Goal: Information Seeking & Learning: Understand process/instructions

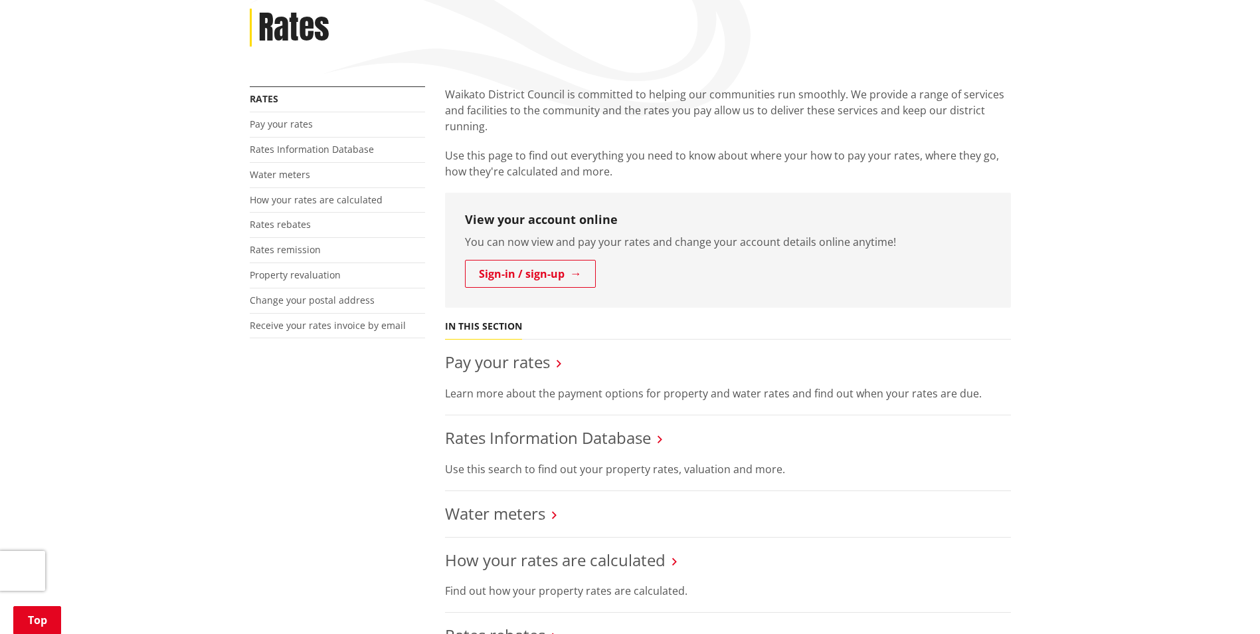
scroll to position [199, 0]
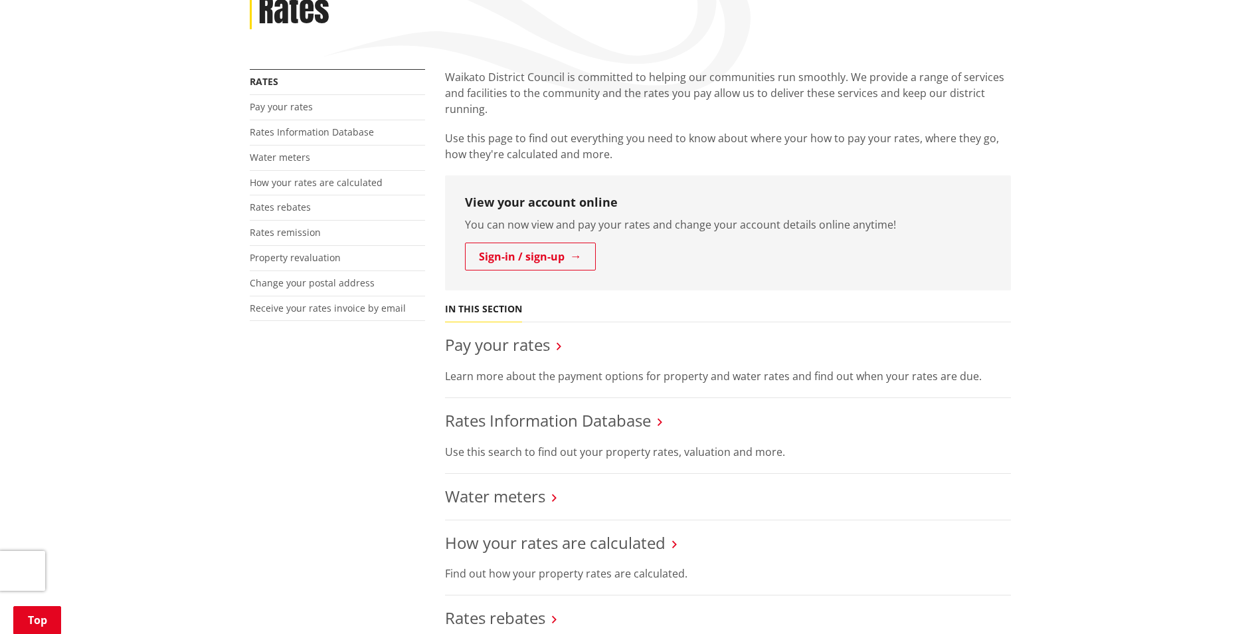
click at [543, 368] on p "Learn more about the payment options for property and water rates and find out …" at bounding box center [728, 376] width 566 height 16
click at [522, 346] on link "Pay your rates" at bounding box center [497, 345] width 105 height 22
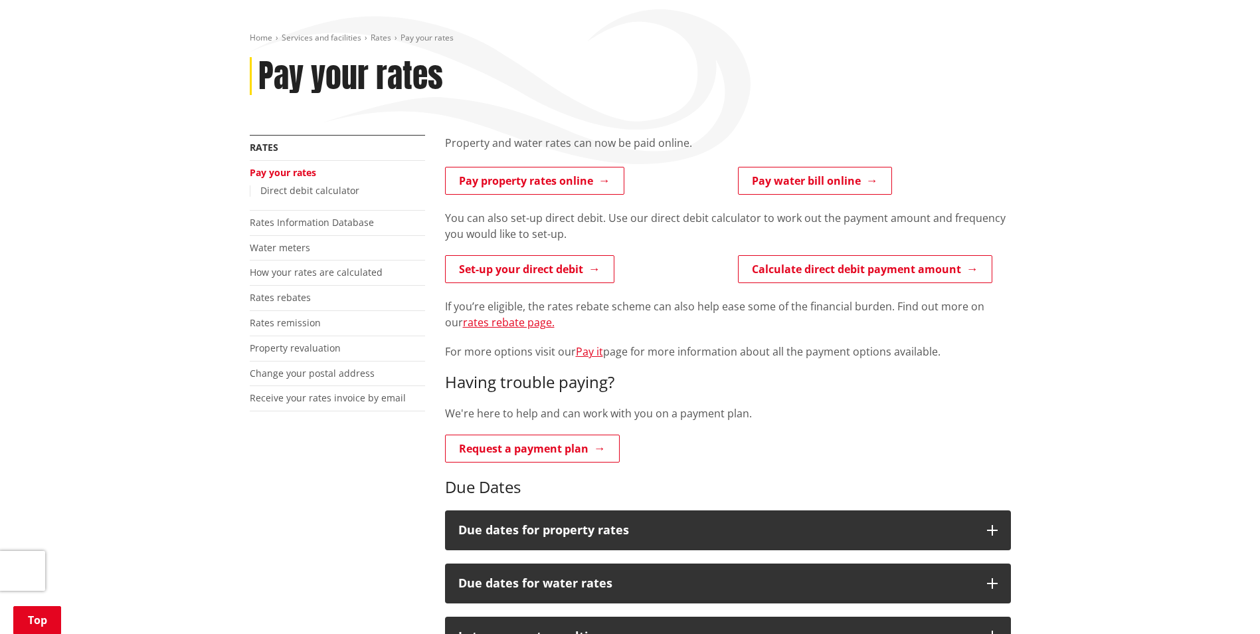
scroll to position [199, 0]
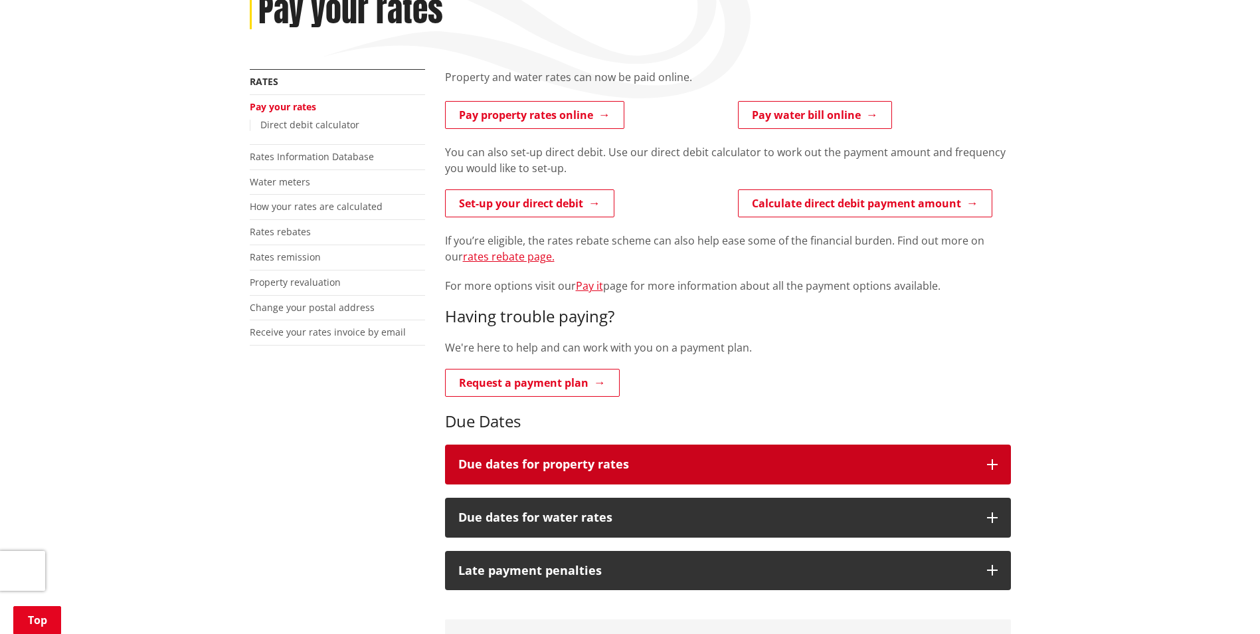
click at [987, 460] on icon "button" at bounding box center [992, 464] width 11 height 11
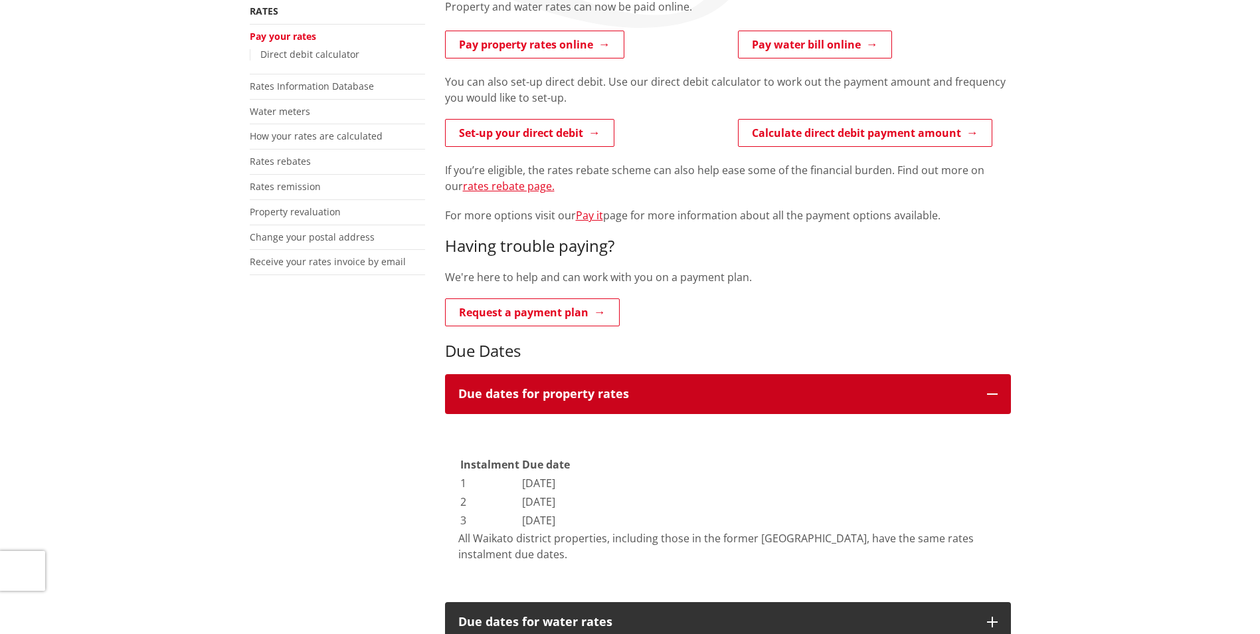
scroll to position [0, 0]
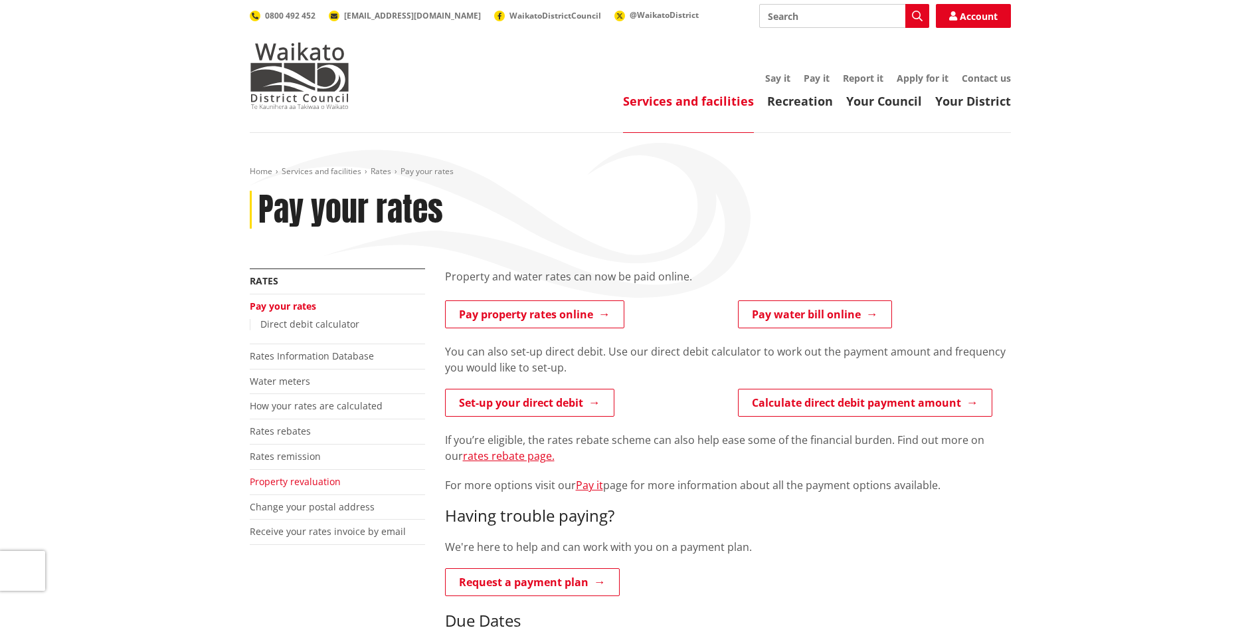
click at [309, 485] on link "Property revaluation" at bounding box center [295, 481] width 91 height 13
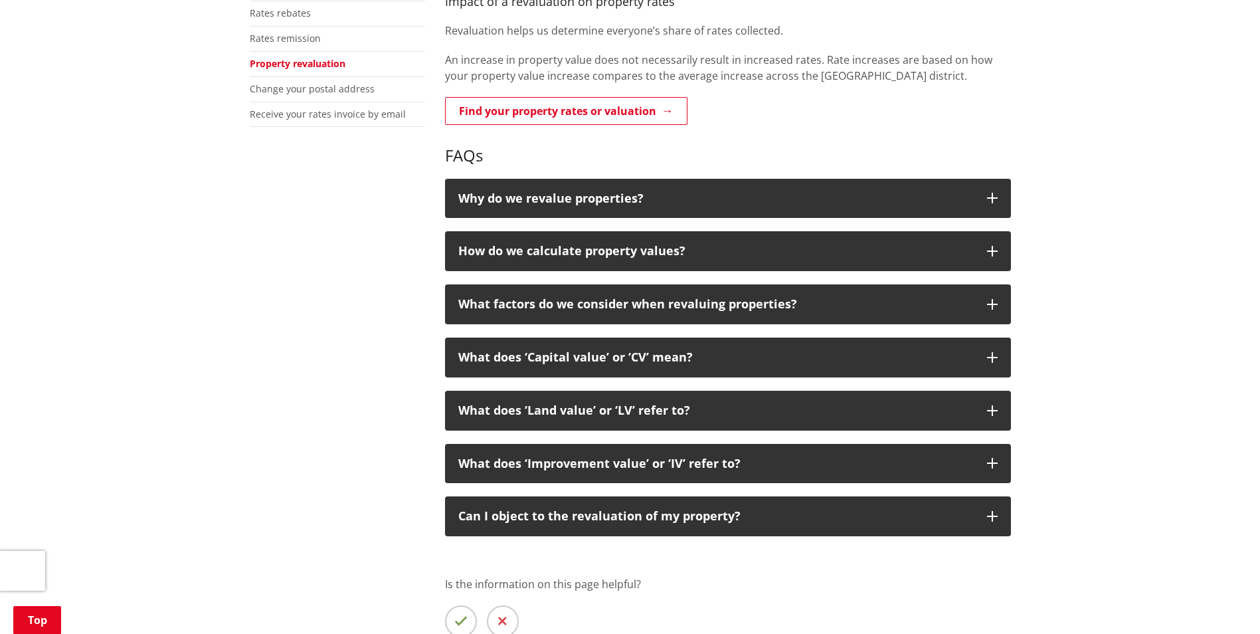
scroll to position [399, 0]
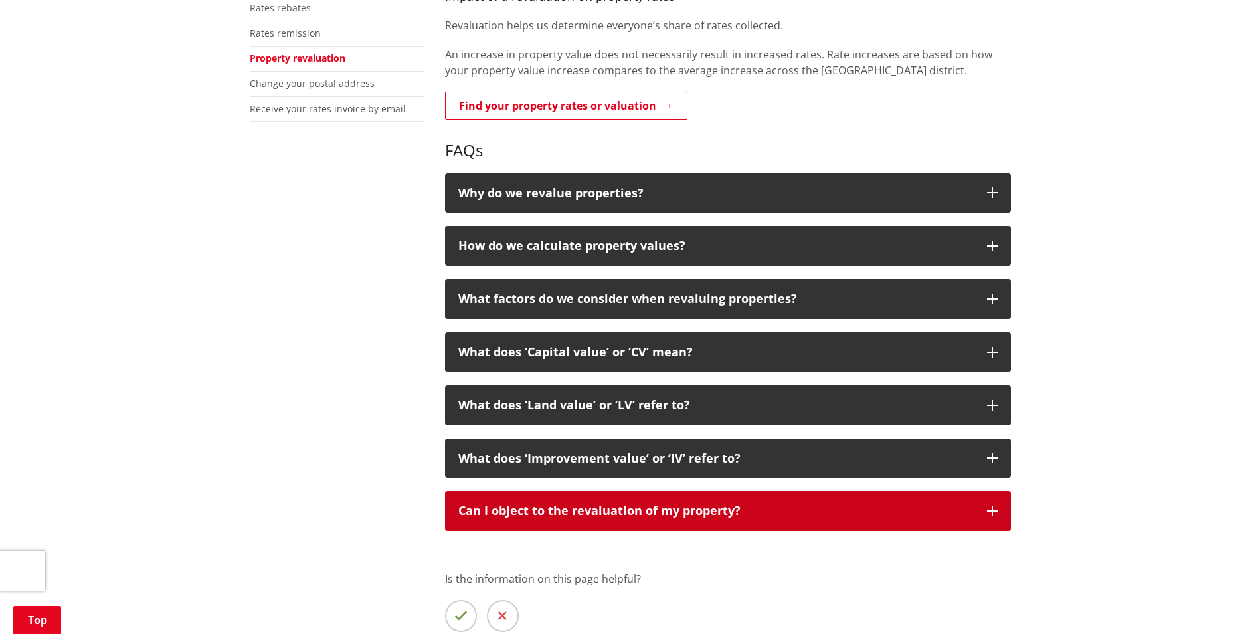
click at [990, 512] on icon "button" at bounding box center [992, 511] width 11 height 11
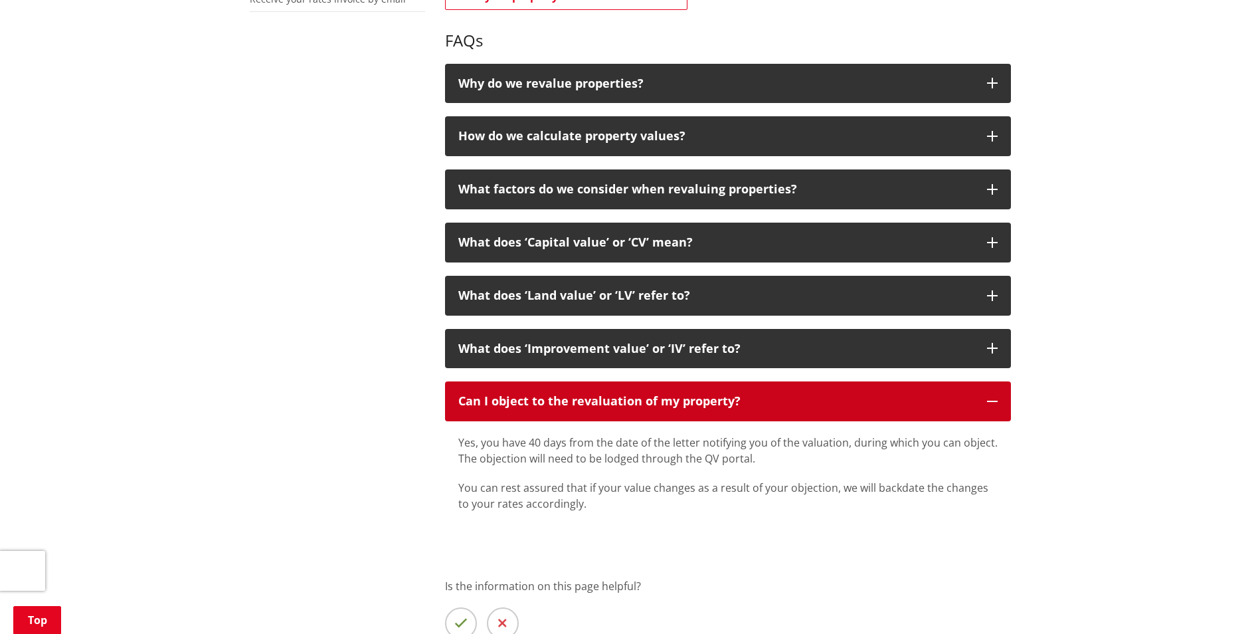
scroll to position [532, 0]
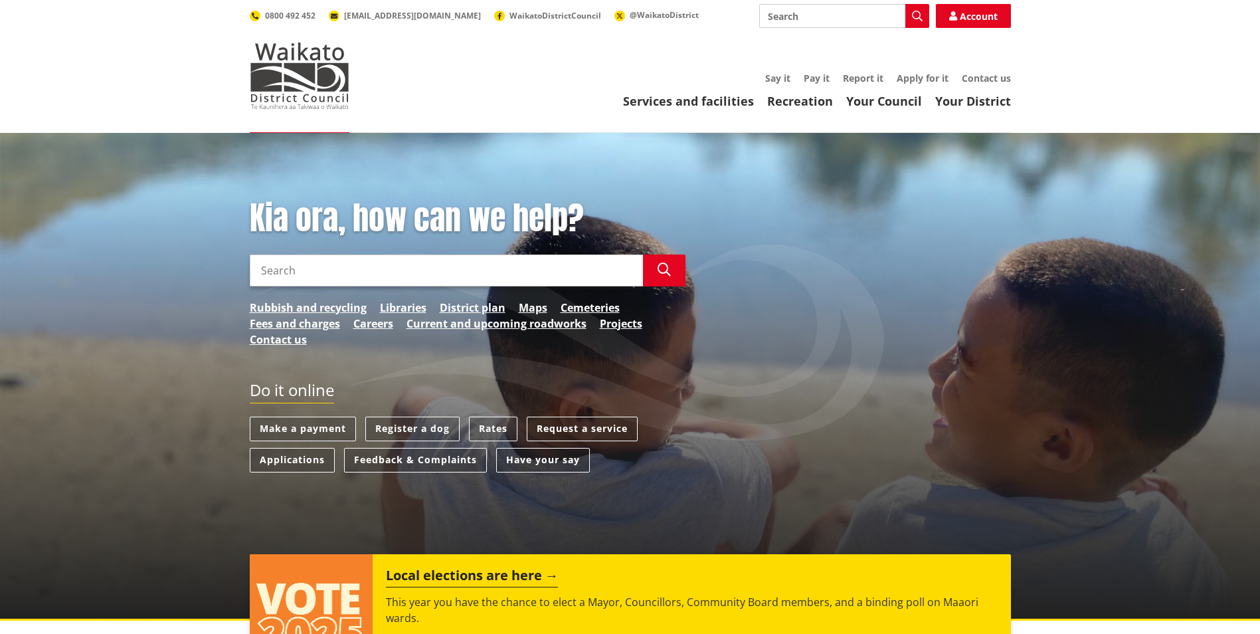
click at [322, 267] on input "Search" at bounding box center [446, 270] width 393 height 32
type input "objection rate"
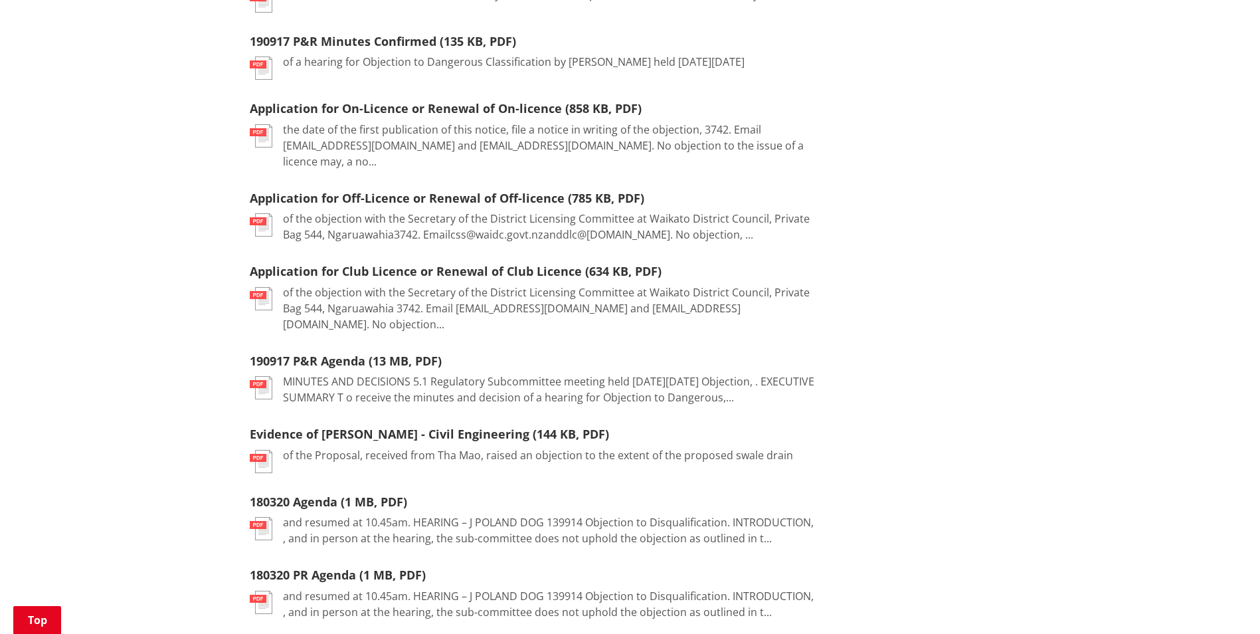
scroll to position [930, 0]
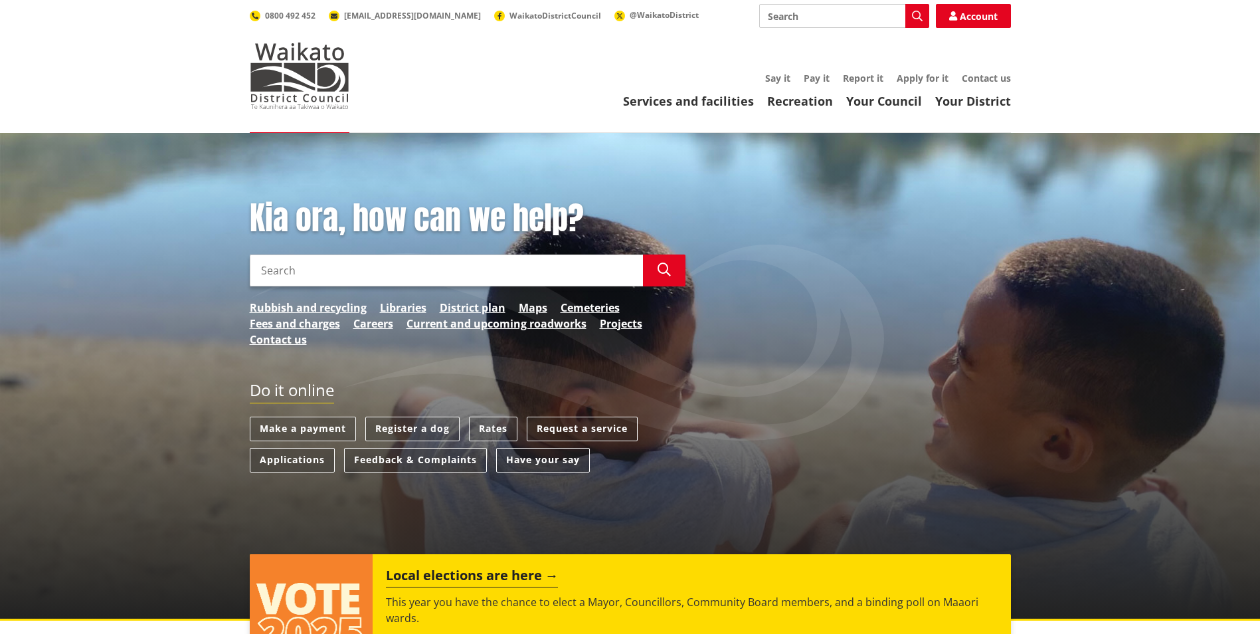
click at [276, 268] on input "Search" at bounding box center [446, 270] width 393 height 32
type input "rates objection"
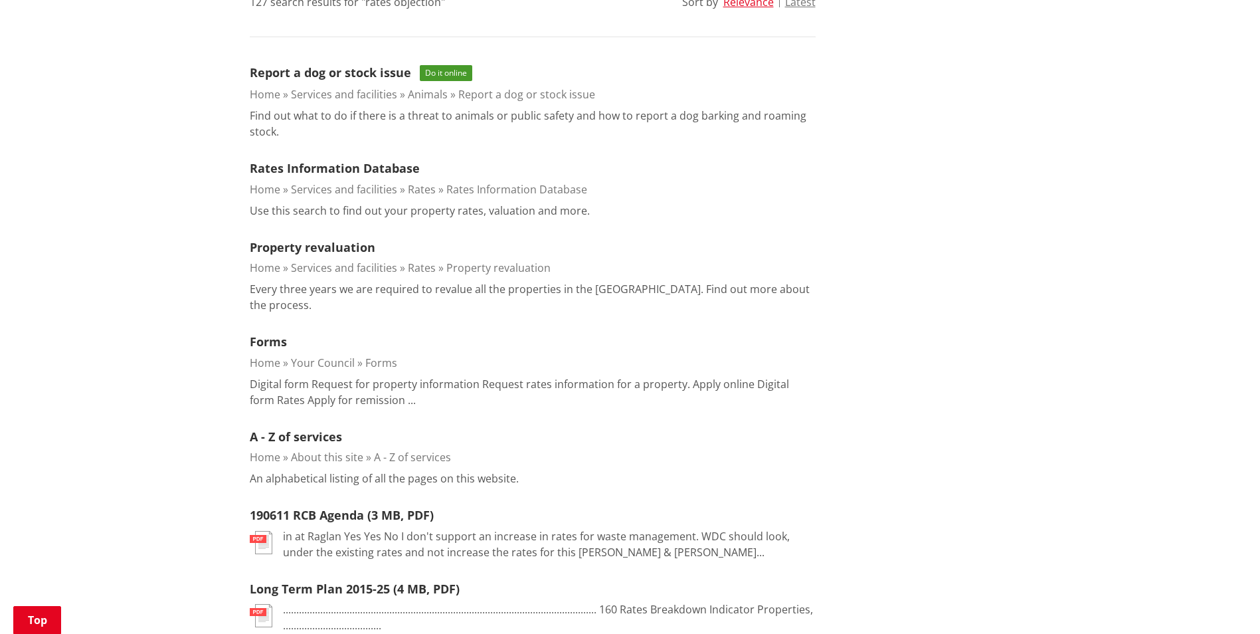
scroll to position [199, 0]
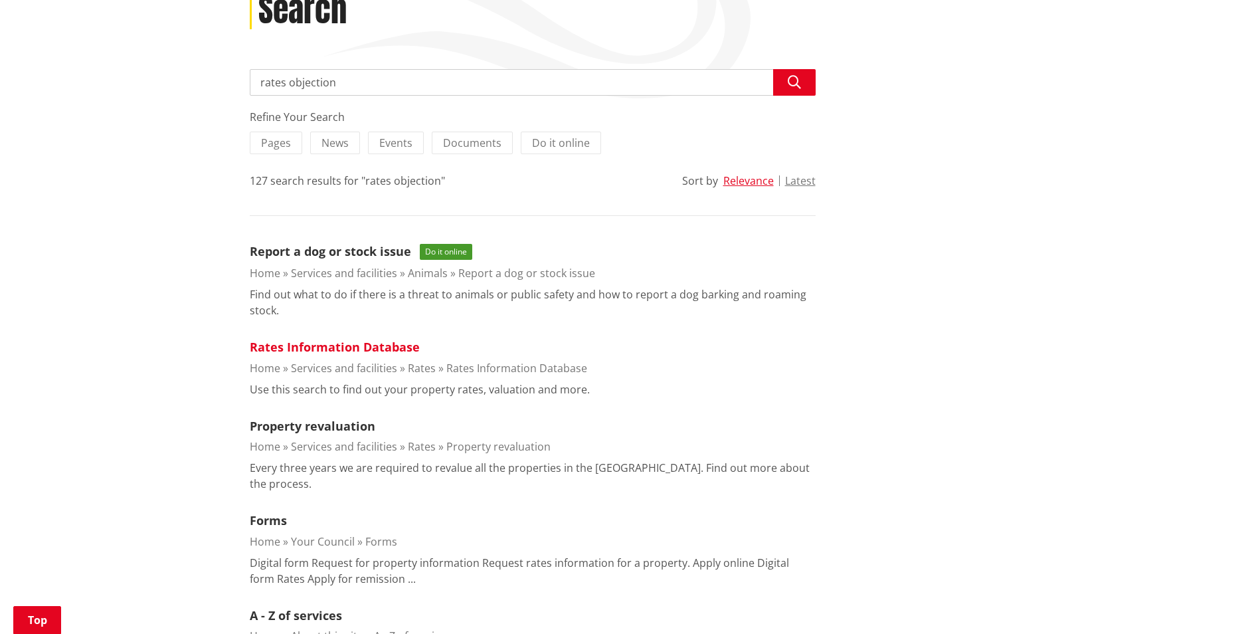
click at [326, 350] on link "Rates Information Database" at bounding box center [335, 347] width 170 height 16
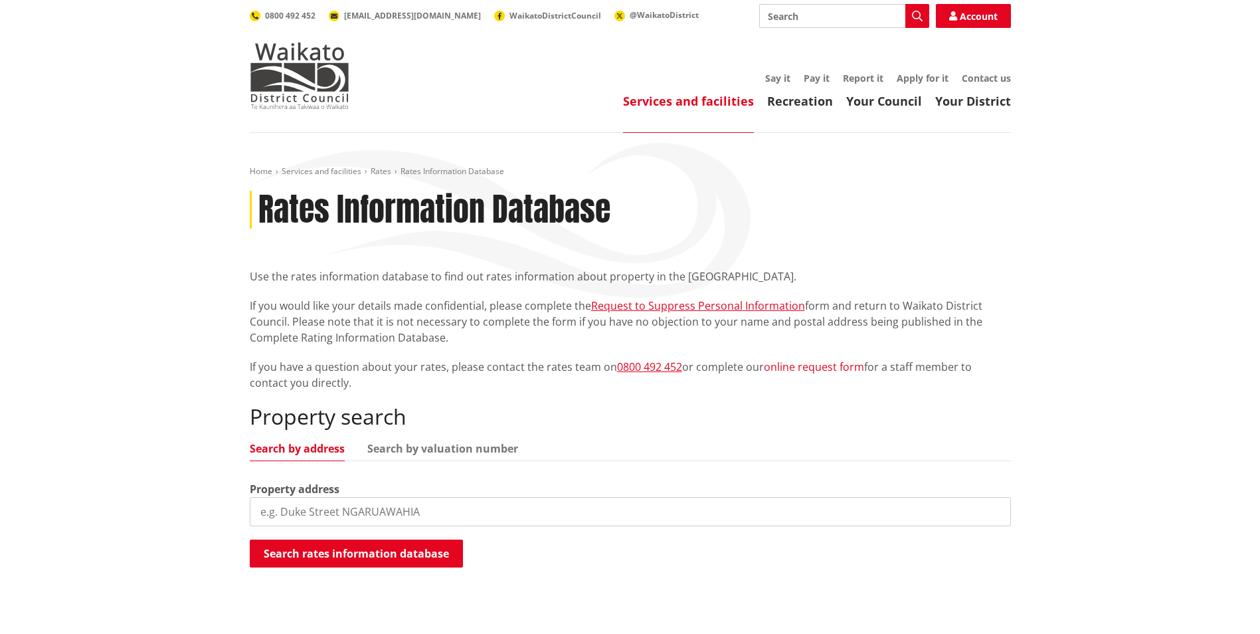
click at [793, 365] on link "online request form" at bounding box center [814, 366] width 100 height 15
